Goal: Information Seeking & Learning: Find contact information

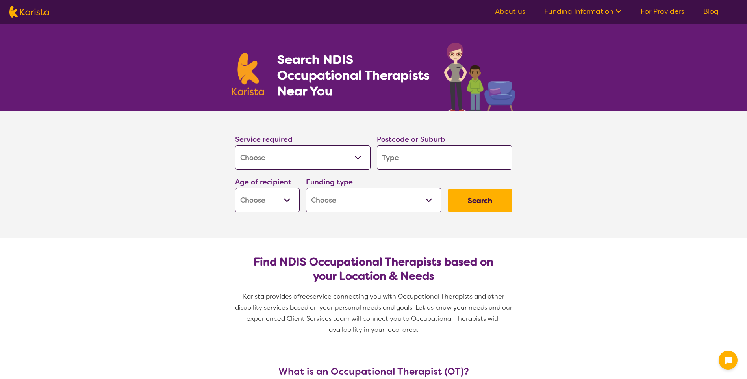
select select "[MEDICAL_DATA]"
click at [415, 163] on input "search" at bounding box center [444, 157] width 135 height 24
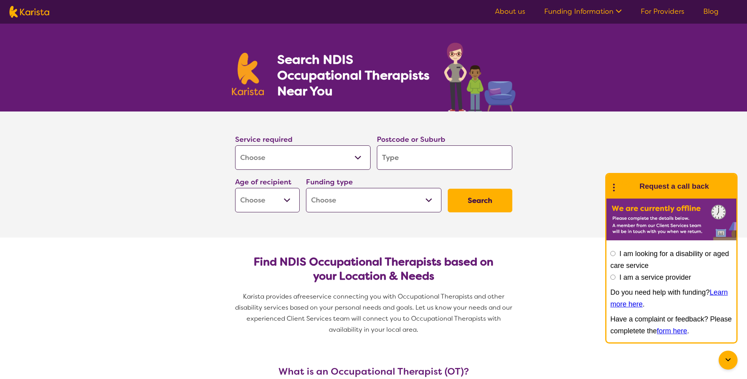
type input "4"
type input "43"
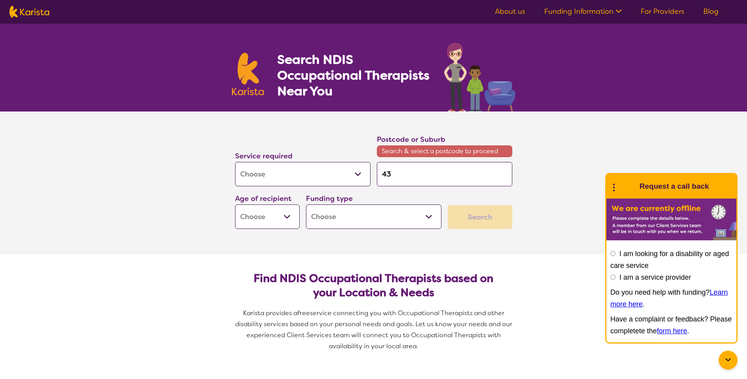
type input "430"
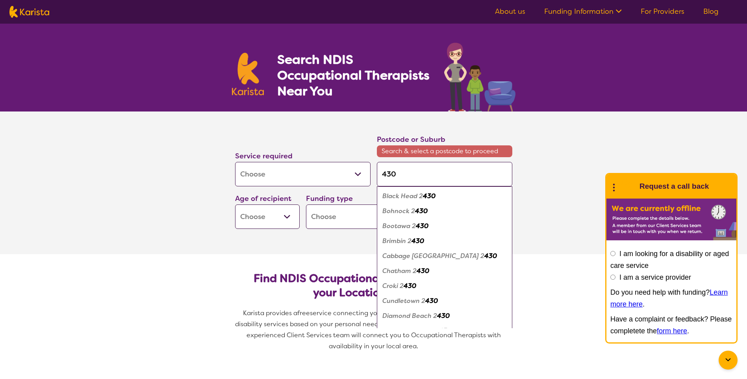
type input "4306"
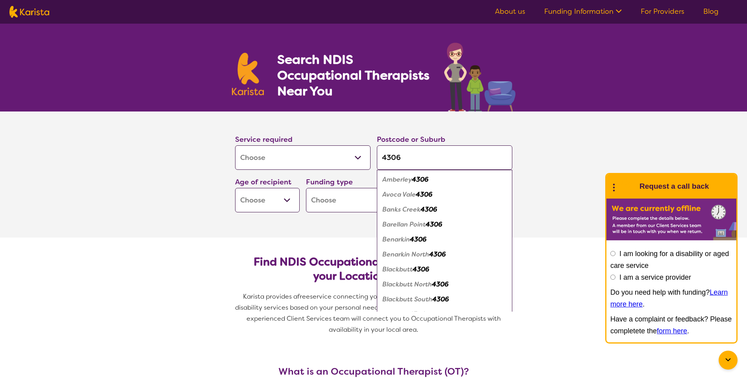
type input "4306"
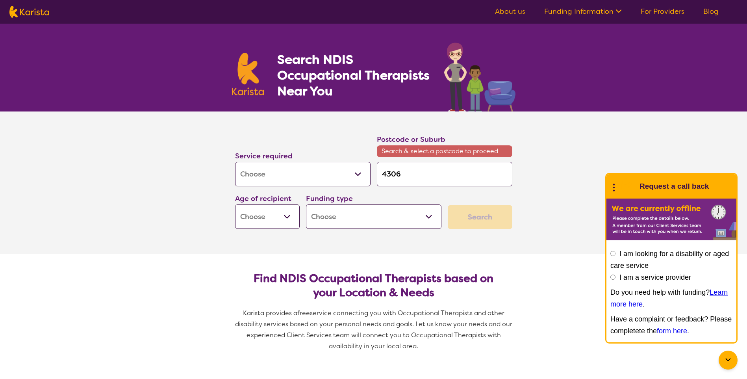
type input "4306 s"
type input "4306 so"
type input "4306 s"
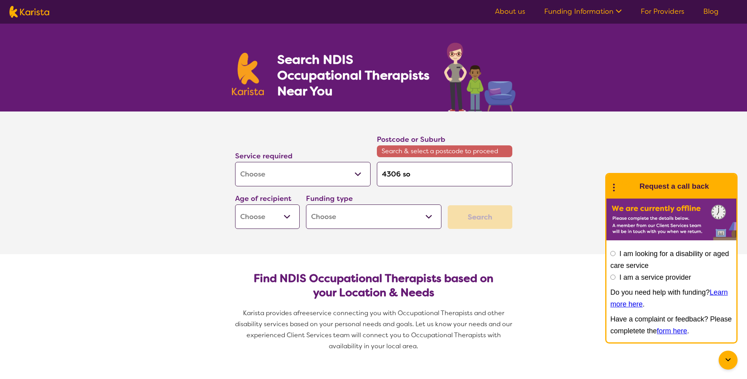
type input "4306 s"
type input "4306"
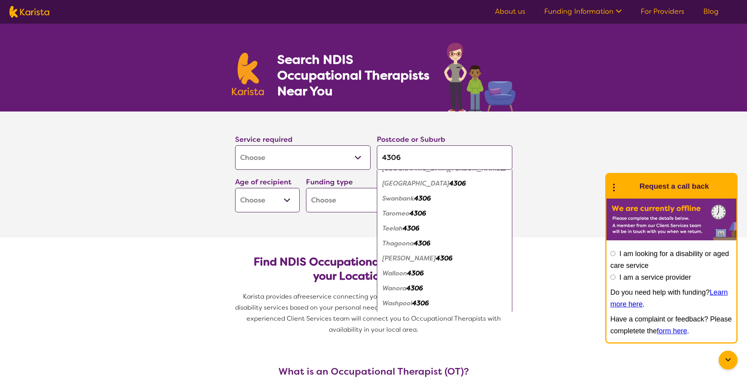
scroll to position [630, 0]
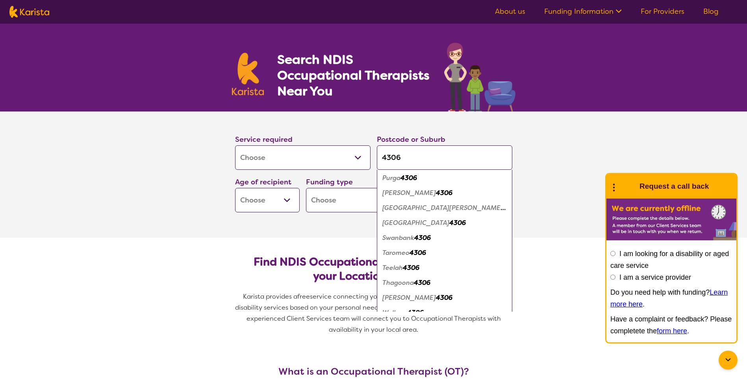
type input "4306"
click at [419, 207] on em "[GEOGRAPHIC_DATA][PERSON_NAME]" at bounding box center [443, 208] width 123 height 8
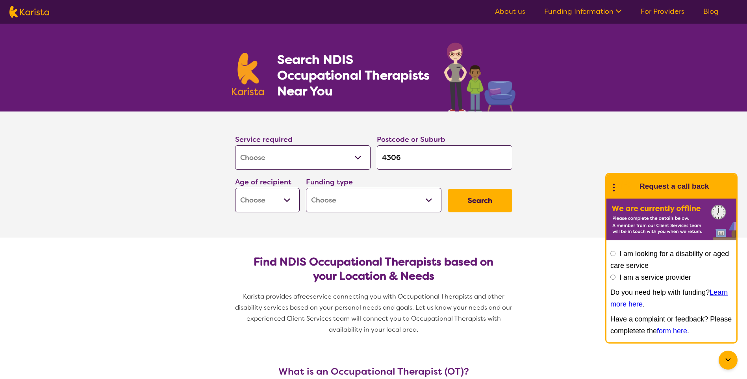
click at [275, 199] on select "Early Childhood - 0 to 9 Child - 10 to 11 Adolescent - 12 to 17 Adult - 18 to 6…" at bounding box center [267, 200] width 65 height 24
click at [250, 181] on label "Age of recipient" at bounding box center [263, 181] width 56 height 9
click at [249, 192] on select "Early Childhood - 0 to 9 Child - 10 to 11 Adolescent - 12 to 17 Adult - 18 to 6…" at bounding box center [267, 200] width 65 height 24
select select "EC"
click at [235, 188] on select "Early Childhood - 0 to 9 Child - 10 to 11 Adolescent - 12 to 17 Adult - 18 to 6…" at bounding box center [267, 200] width 65 height 24
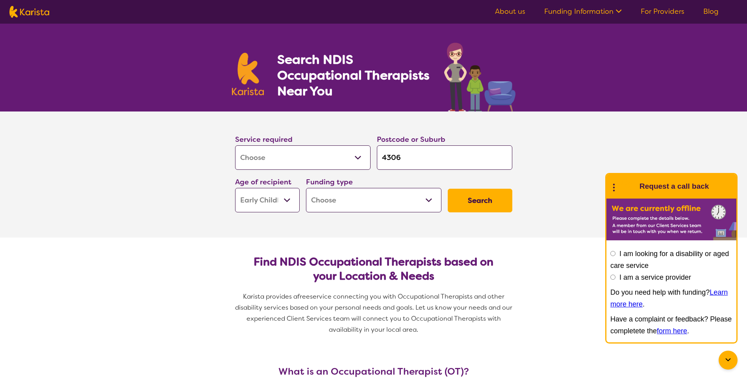
select select "EC"
click at [341, 209] on select "Home Care Package (HCP) National Disability Insurance Scheme (NDIS) I don't know" at bounding box center [373, 200] width 135 height 24
select select "NDIS"
click at [306, 188] on select "Home Care Package (HCP) National Disability Insurance Scheme (NDIS) I don't know" at bounding box center [373, 200] width 135 height 24
select select "NDIS"
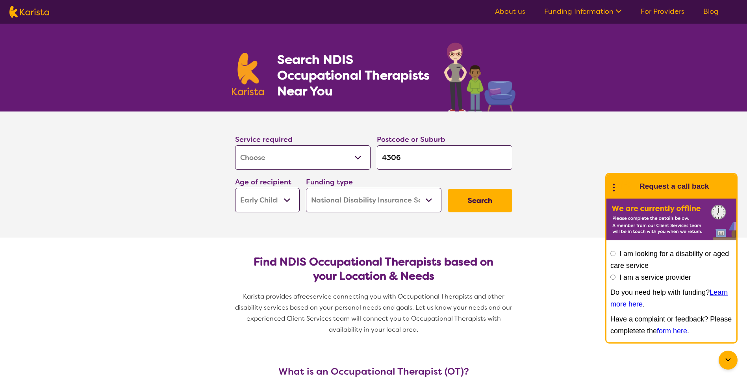
click at [481, 195] on button "Search" at bounding box center [480, 201] width 65 height 24
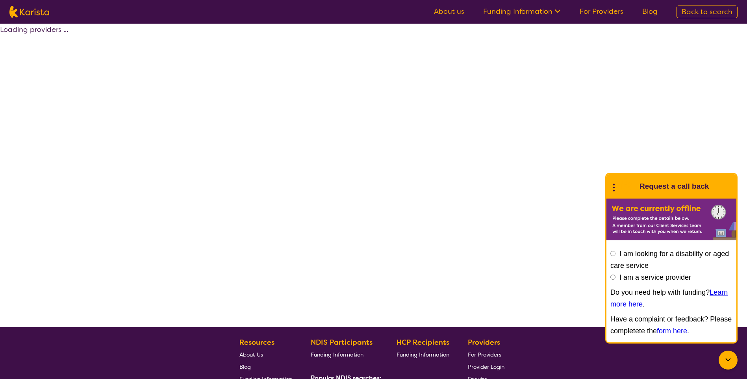
select select "by_score"
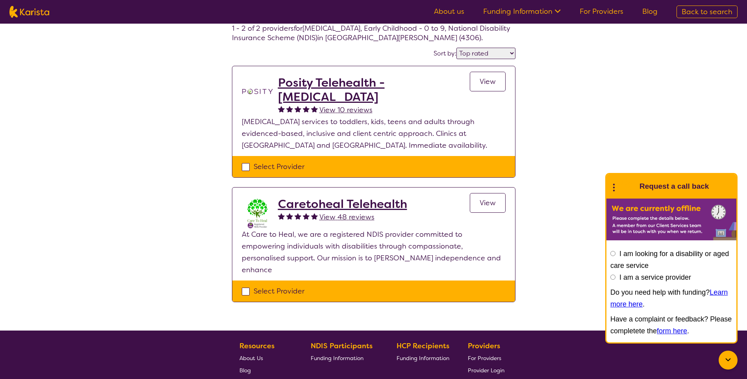
scroll to position [174, 0]
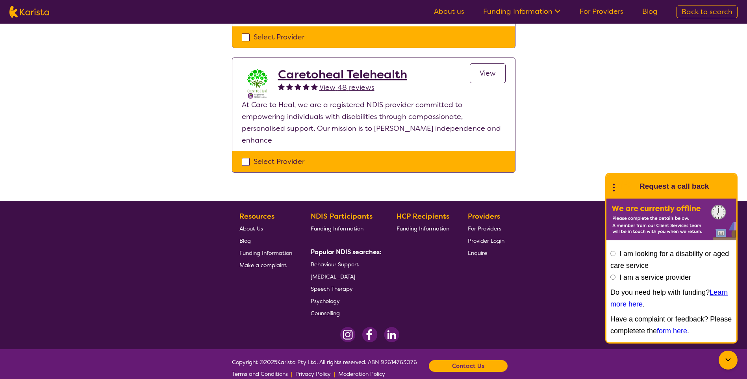
click at [336, 273] on span "[MEDICAL_DATA]" at bounding box center [333, 276] width 44 height 7
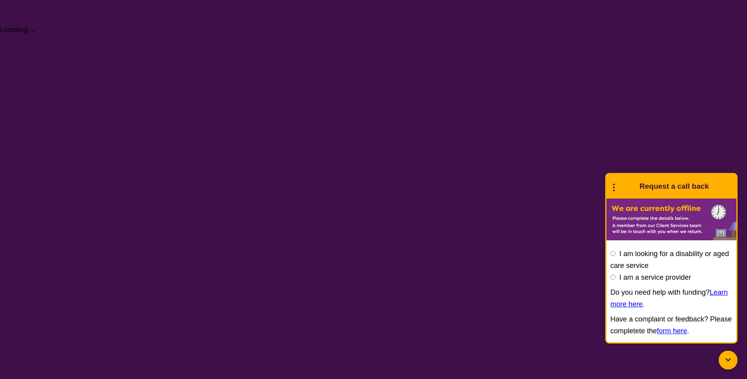
select select "[MEDICAL_DATA]"
select select "EC"
select select "NDIS"
select select "[MEDICAL_DATA]"
select select "EC"
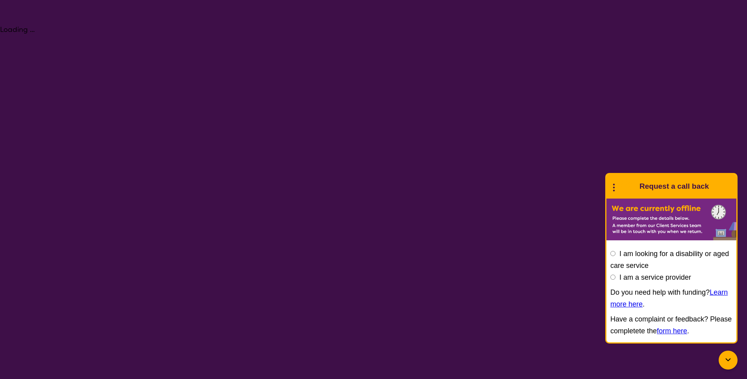
select select "NDIS"
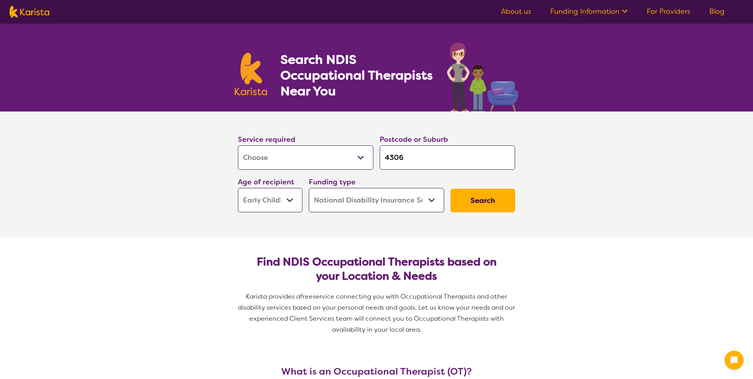
select select "[MEDICAL_DATA]"
select select "EC"
select select "NDIS"
select select "[MEDICAL_DATA]"
select select "EC"
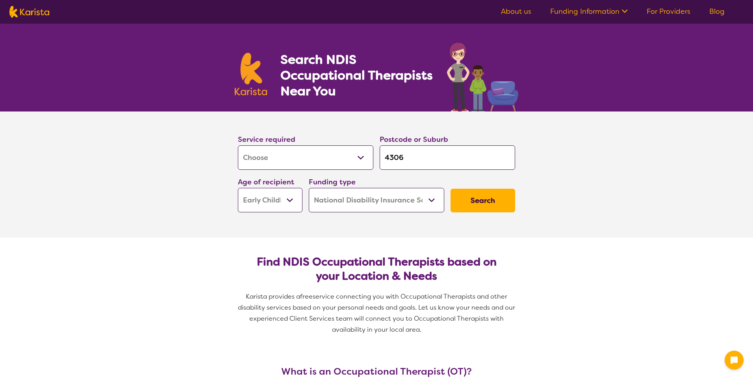
select select "NDIS"
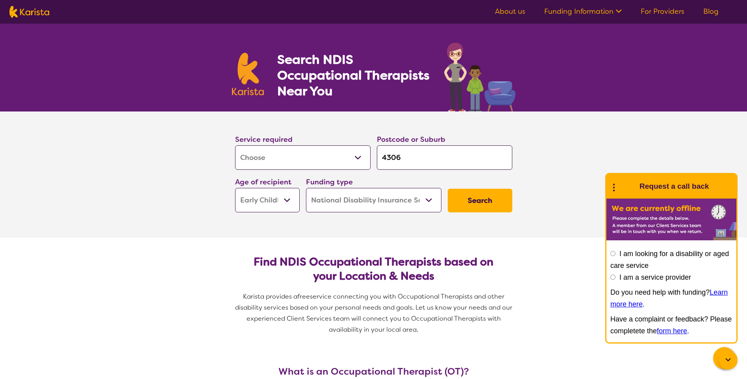
click at [242, 203] on select "Early Childhood - 0 to 9 Child - 10 to 11 Adolescent - 12 to 17 Adult - 18 to 6…" at bounding box center [267, 200] width 65 height 24
click at [523, 237] on section "Find NDIS Occupational Therapists based on your Location & Needs Karista provid…" at bounding box center [373, 291] width 302 height 109
click at [435, 167] on input "4306" at bounding box center [444, 157] width 135 height 24
type input "430"
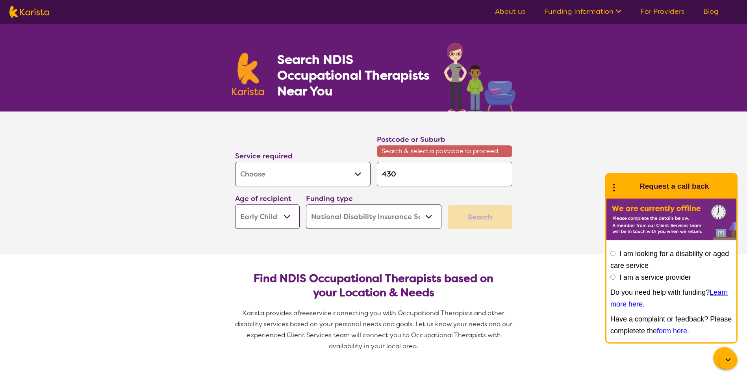
type input "43"
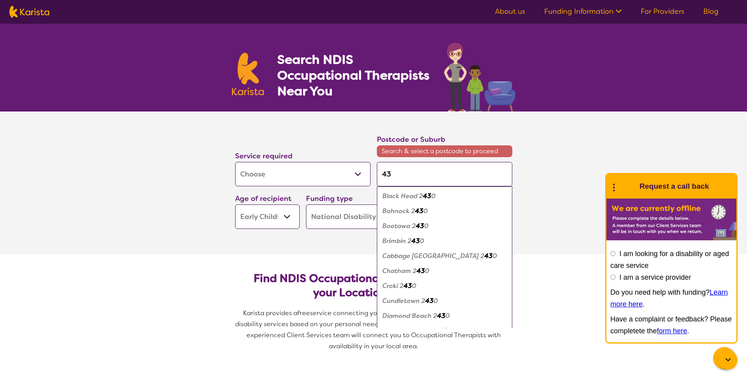
type input "430"
type input "4300"
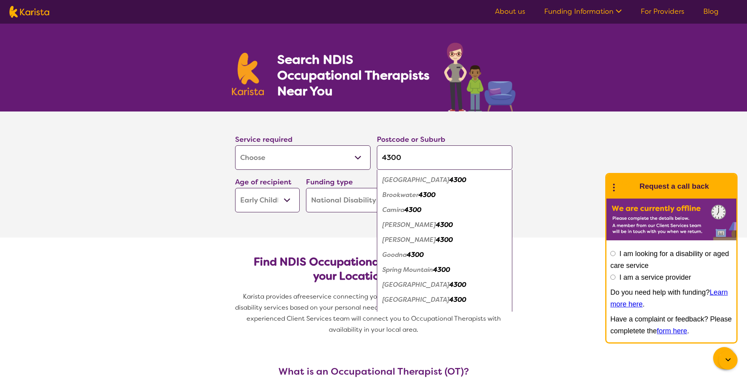
scroll to position [27, 0]
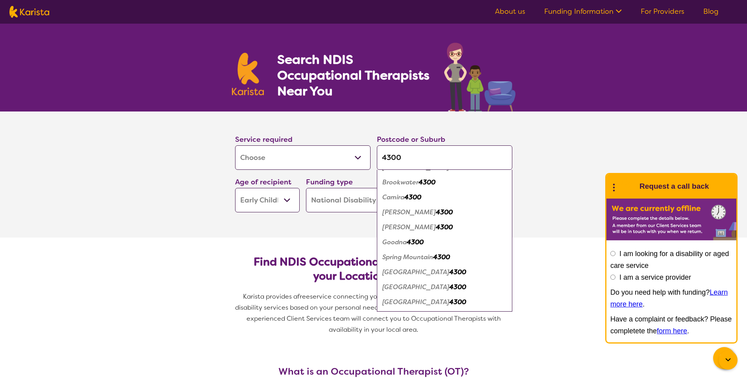
type input "4300"
click at [401, 275] on em "[GEOGRAPHIC_DATA]" at bounding box center [415, 272] width 67 height 8
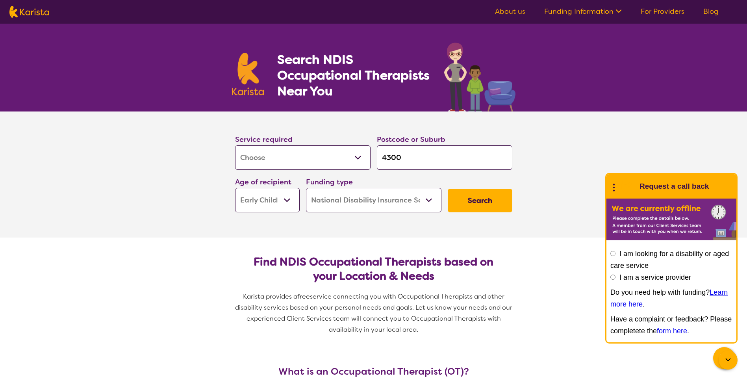
click at [463, 198] on button "Search" at bounding box center [480, 201] width 65 height 24
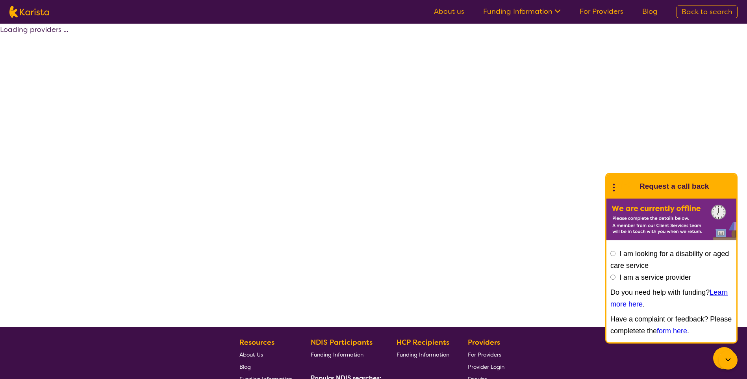
select select "by_score"
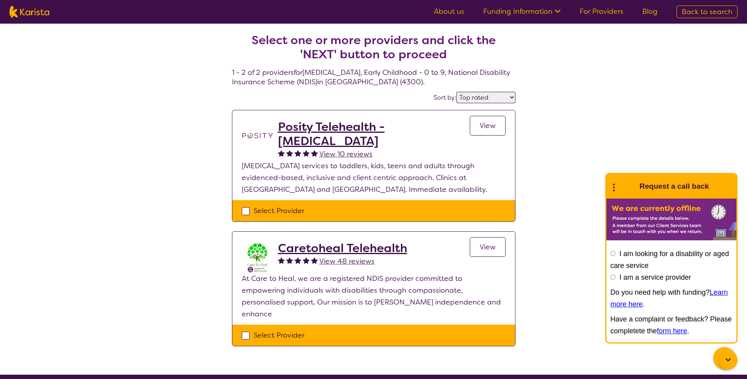
click at [344, 251] on h2 "Caretoheal Telehealth" at bounding box center [342, 248] width 129 height 14
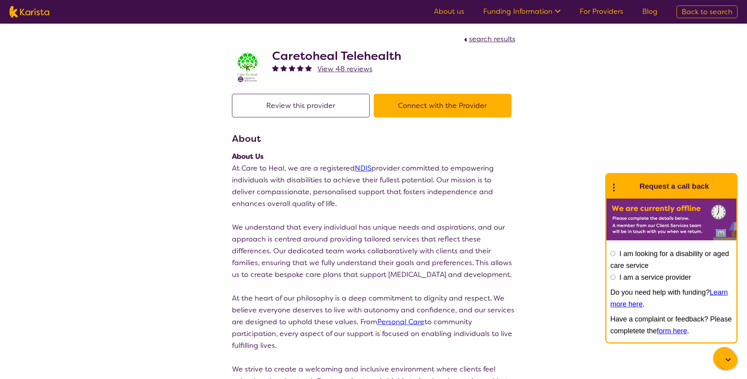
select select "by_score"
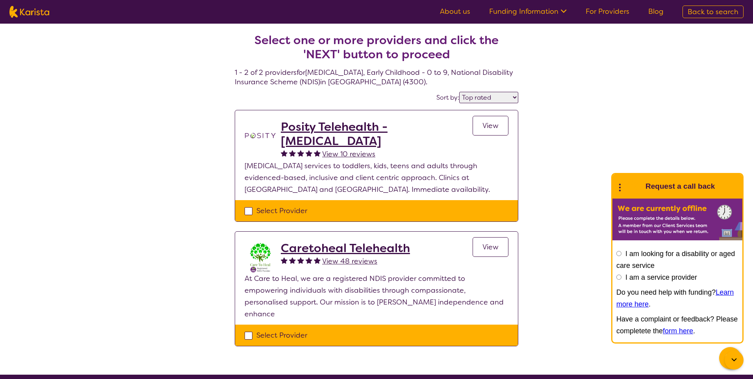
select select "[MEDICAL_DATA]"
select select "EC"
select select "NDIS"
select select "[MEDICAL_DATA]"
select select "EC"
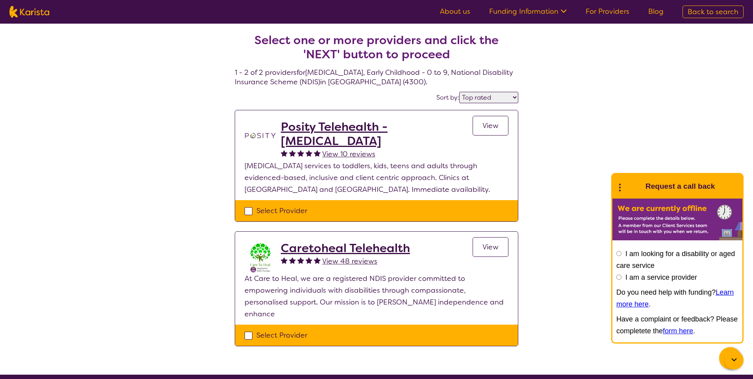
select select "NDIS"
